Goal: Check status: Check status

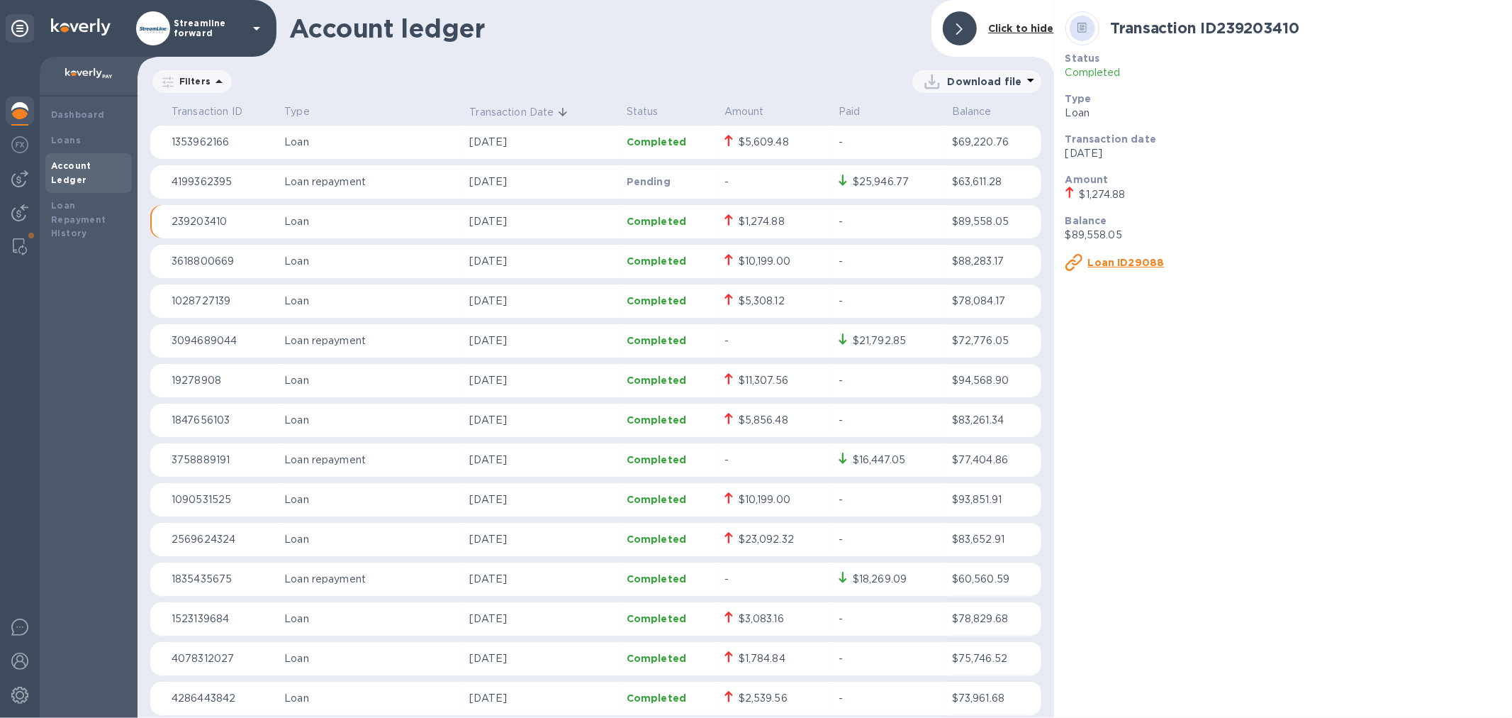
click at [91, 166] on b "Account Ledger" at bounding box center [71, 172] width 40 height 25
click at [1388, 412] on div "Transaction ID 239203410 Status Completed Type Loan Transaction date [DATE] Amo…" at bounding box center [1283, 359] width 458 height 718
click at [23, 177] on img at bounding box center [19, 178] width 17 height 17
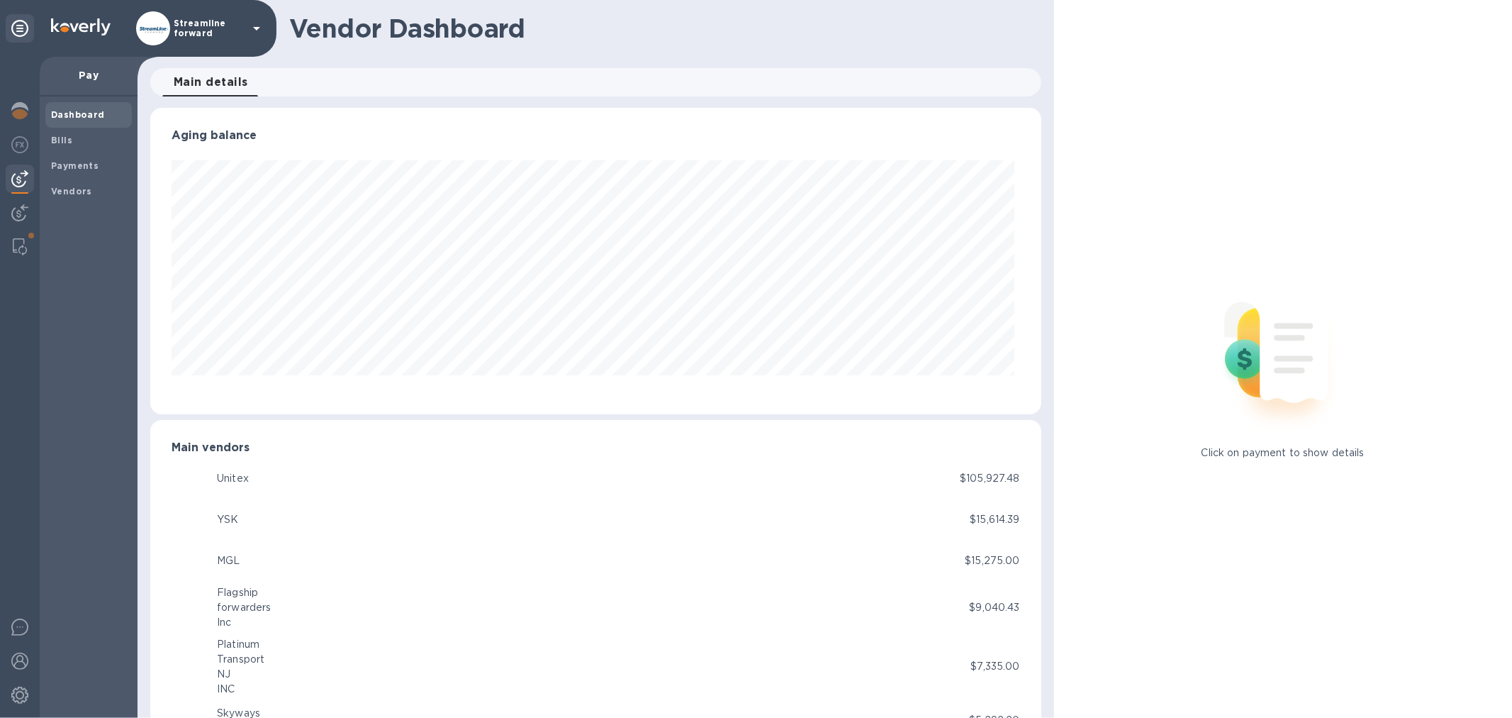
scroll to position [306, 885]
click at [94, 160] on b "Payments" at bounding box center [75, 165] width 48 height 11
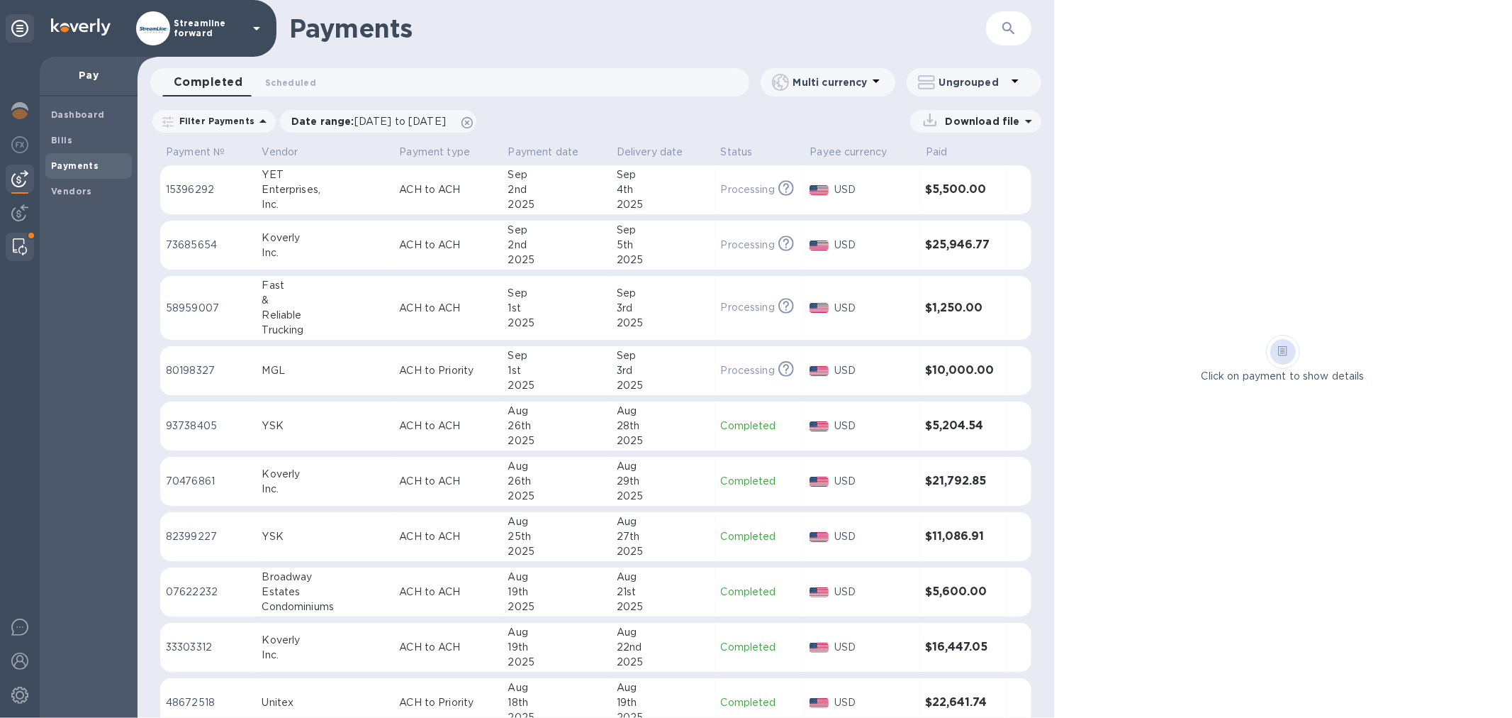
click at [18, 243] on img at bounding box center [20, 246] width 14 height 17
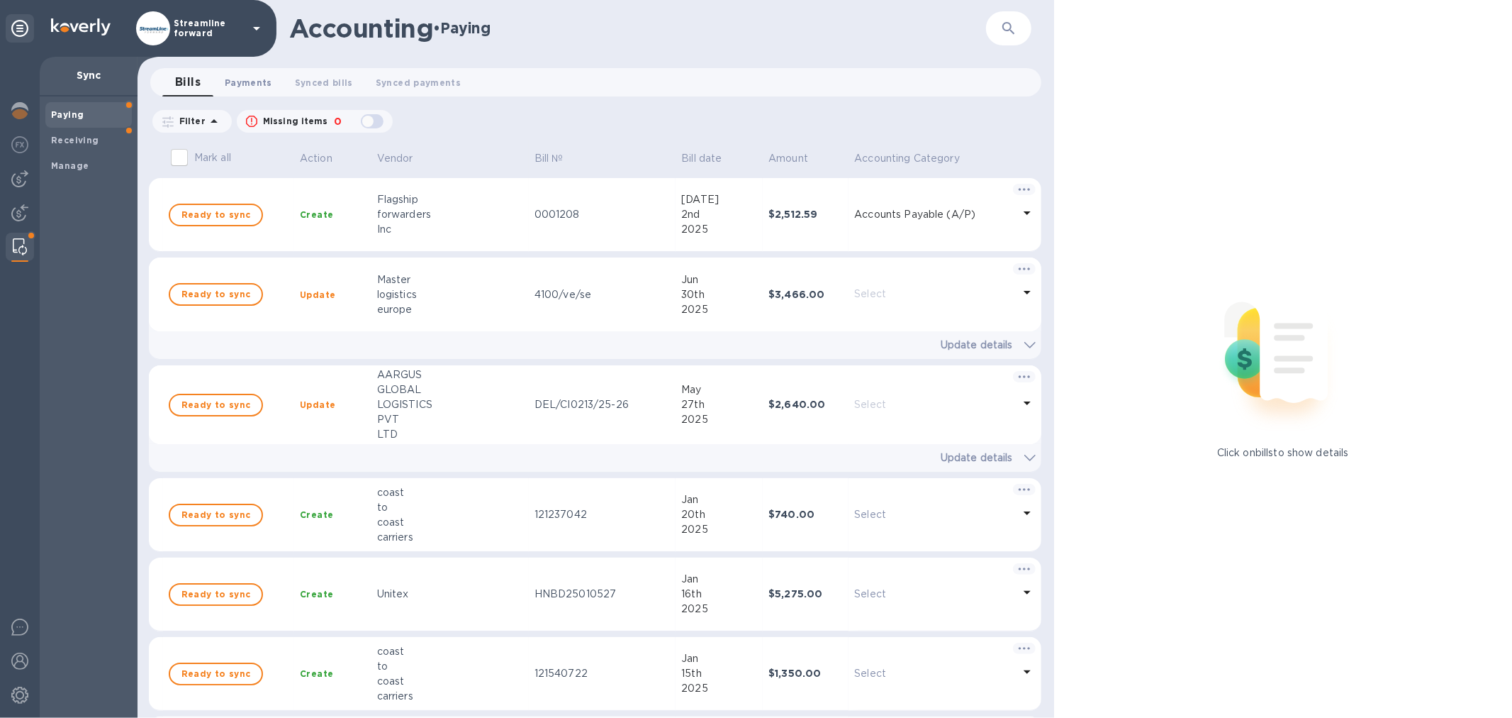
click at [249, 82] on span "Payments 0" at bounding box center [249, 82] width 48 height 15
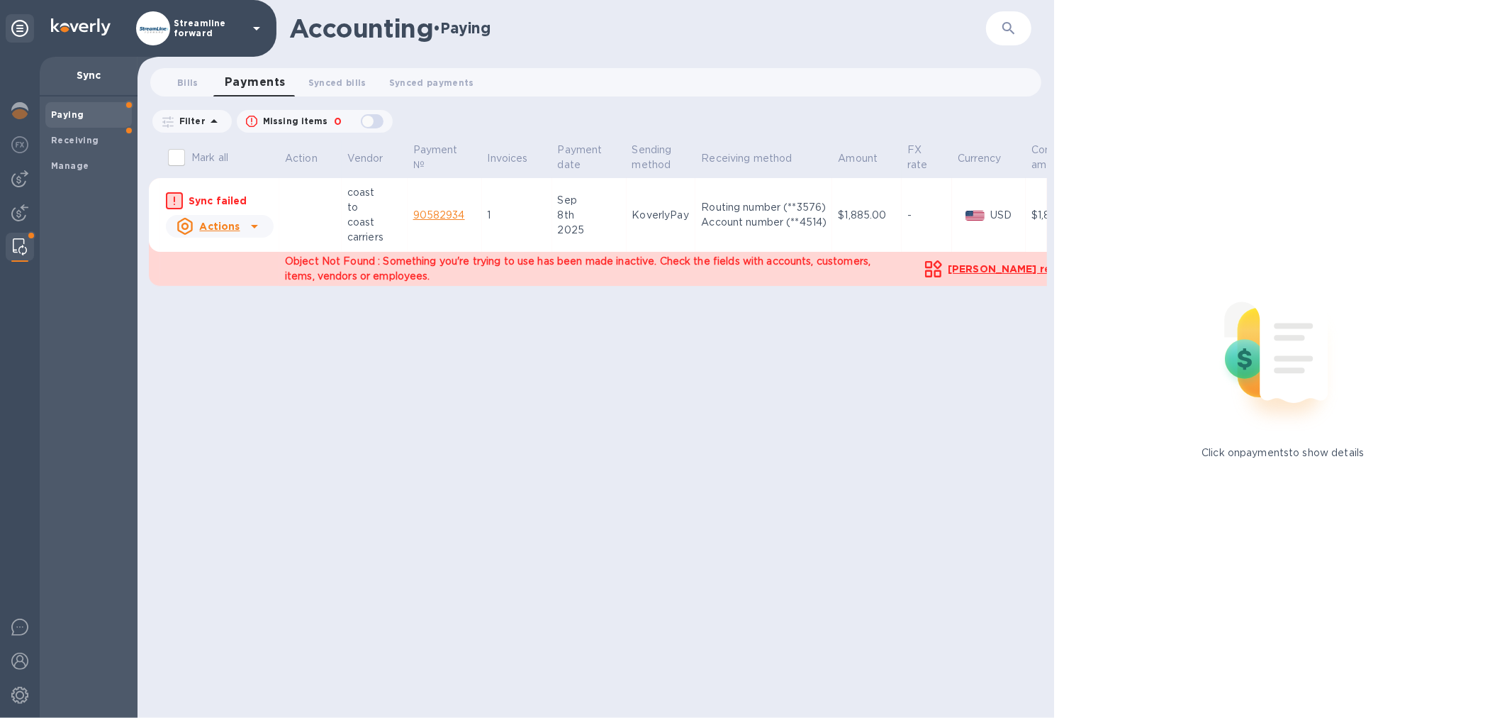
click at [952, 330] on div "Mark all Action Vendor Payment № Invoices Payment date Sending method Receiving…" at bounding box center [598, 428] width 898 height 577
click at [450, 210] on link "90582934" at bounding box center [439, 214] width 52 height 11
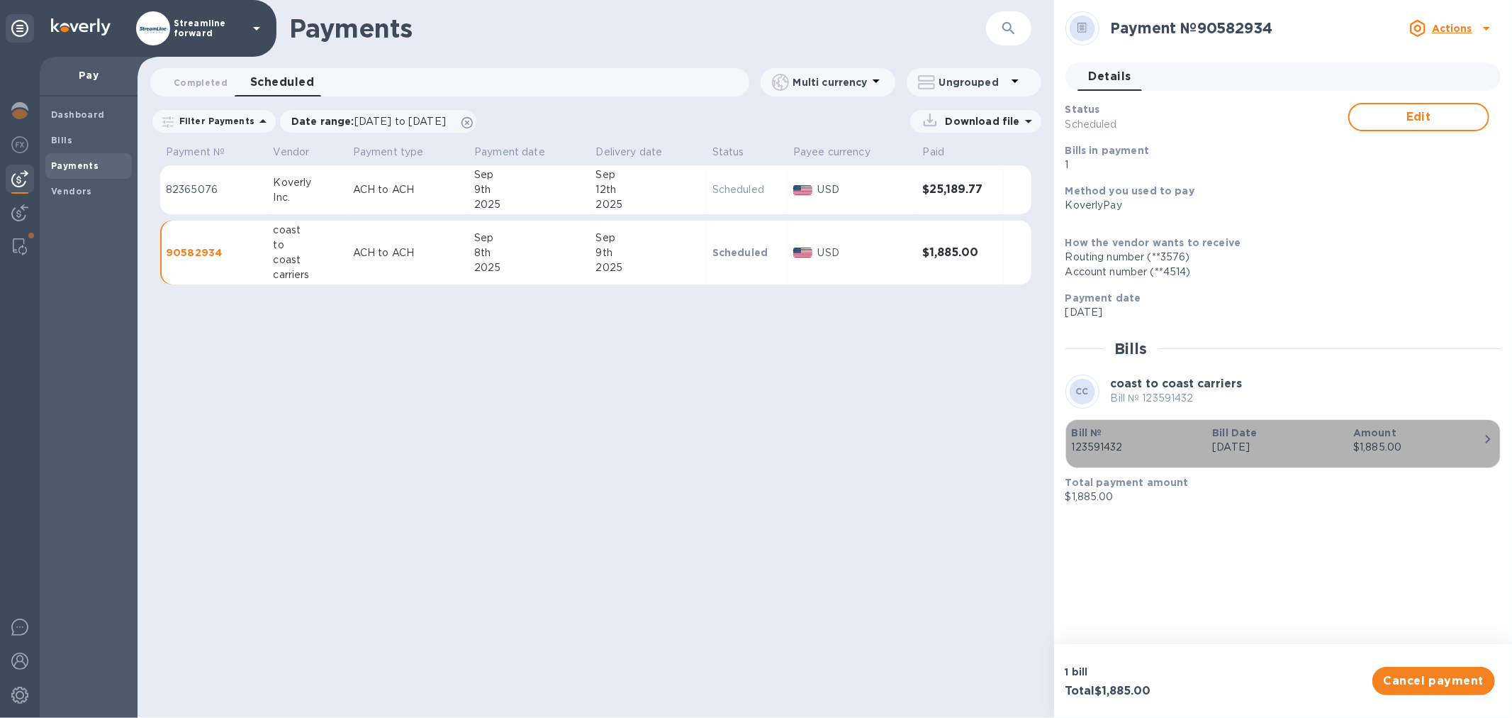
click at [1237, 445] on p "[DATE]" at bounding box center [1278, 447] width 130 height 15
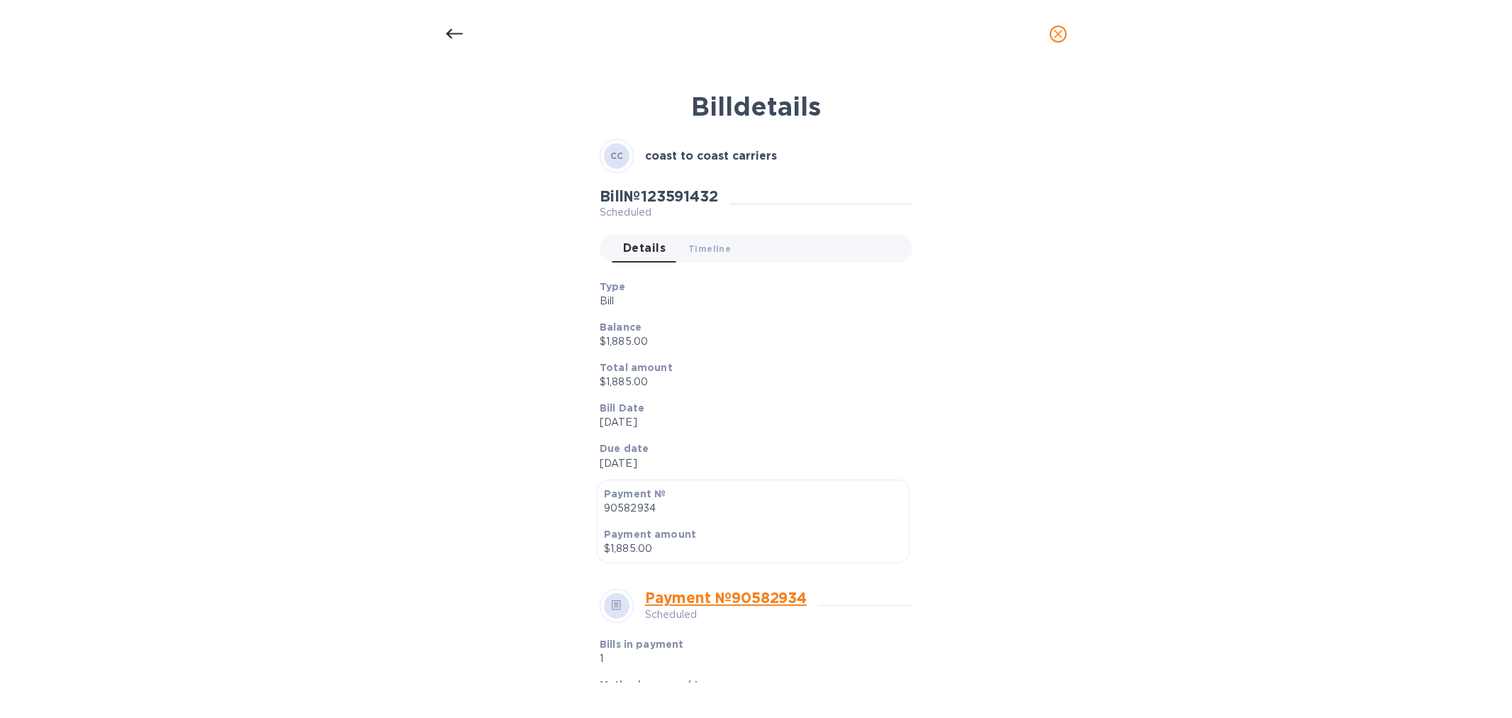
click at [446, 27] on icon at bounding box center [454, 34] width 17 height 17
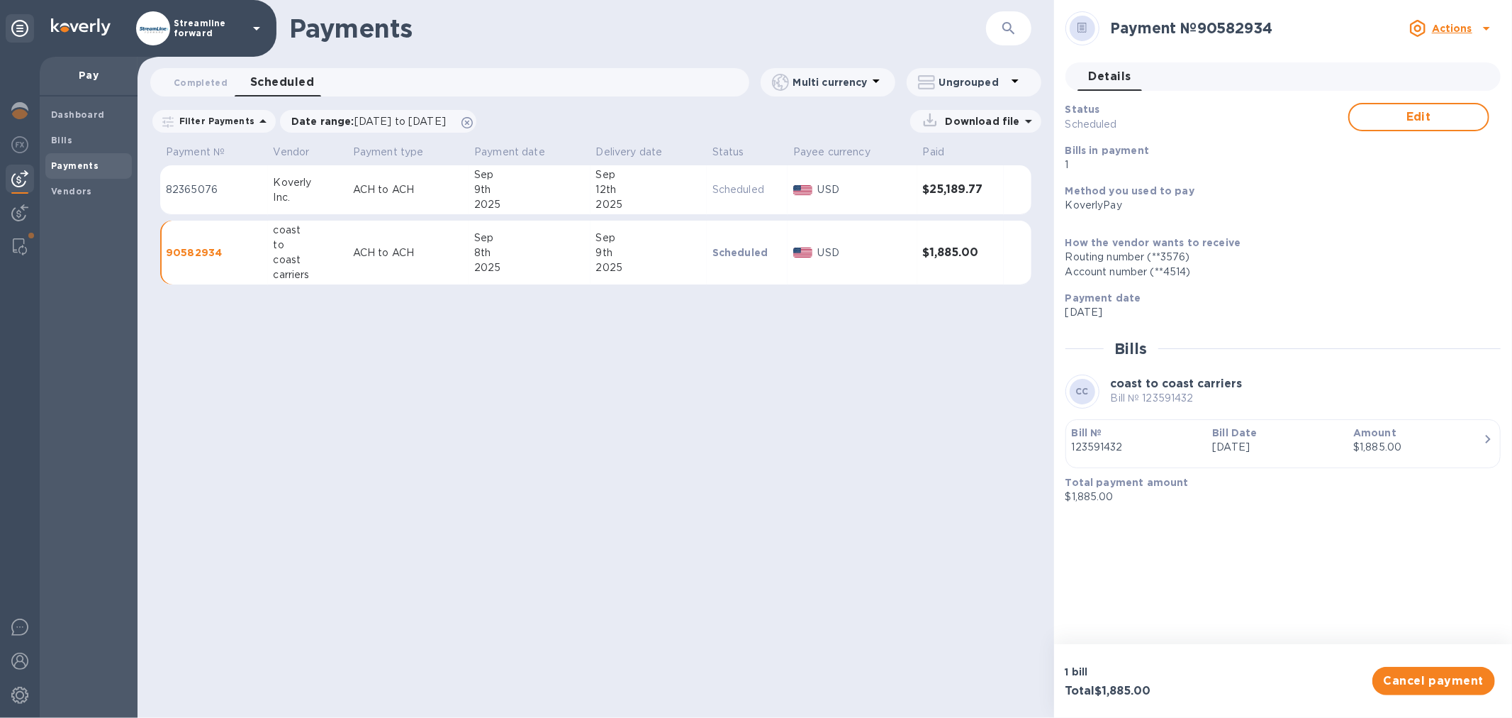
drag, startPoint x: 1259, startPoint y: 150, endPoint x: 1285, endPoint y: 145, distance: 26.0
click at [1264, 150] on p "Bills in payment" at bounding box center [1278, 150] width 424 height 14
